Goal: Transaction & Acquisition: Obtain resource

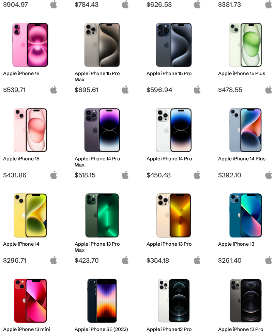
scroll to position [166, 0]
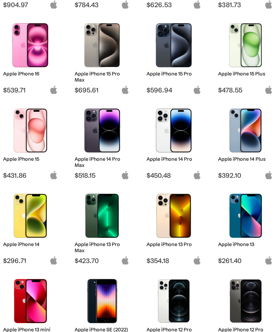
click at [44, 130] on img at bounding box center [30, 131] width 45 height 44
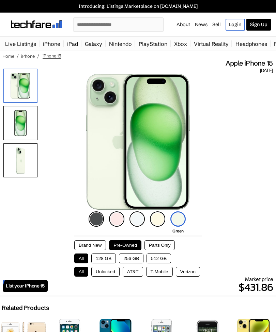
click at [82, 246] on button "Brand New" at bounding box center [90, 246] width 32 height 10
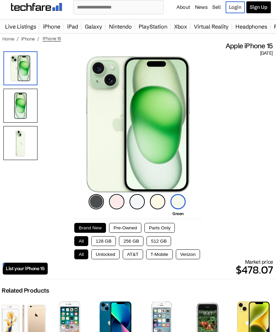
scroll to position [17, 0]
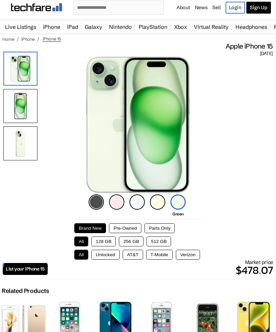
click at [104, 258] on button "Unlocked" at bounding box center [105, 255] width 28 height 10
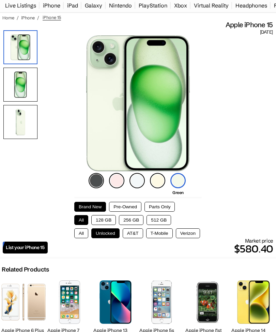
scroll to position [39, 0]
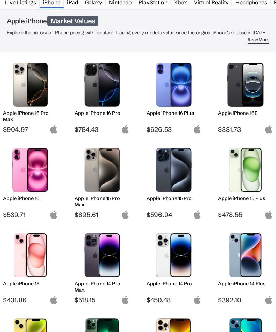
scroll to position [42, 0]
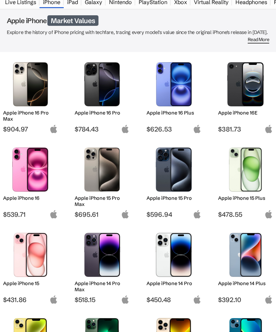
click at [30, 175] on img at bounding box center [30, 170] width 45 height 44
